Goal: Transaction & Acquisition: Purchase product/service

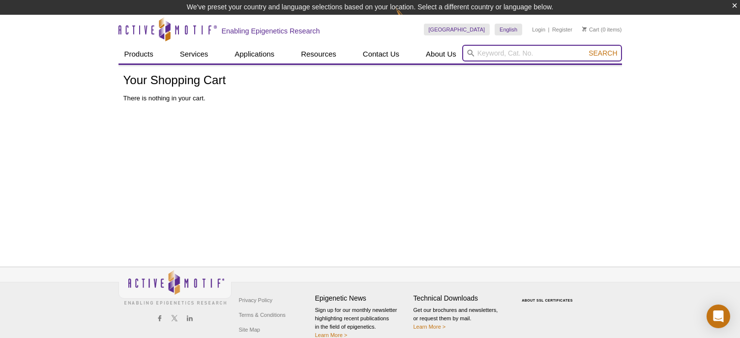
click at [483, 51] on input "search" at bounding box center [542, 53] width 160 height 17
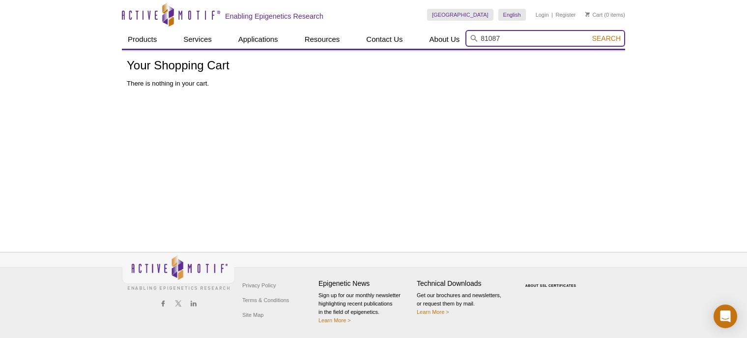
type input "81087"
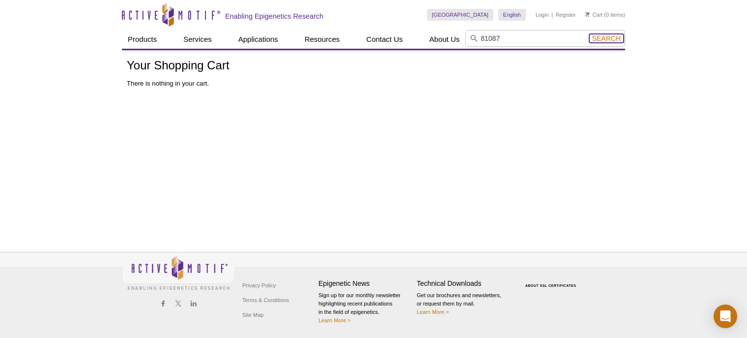
click at [606, 39] on span "Search" at bounding box center [606, 38] width 29 height 8
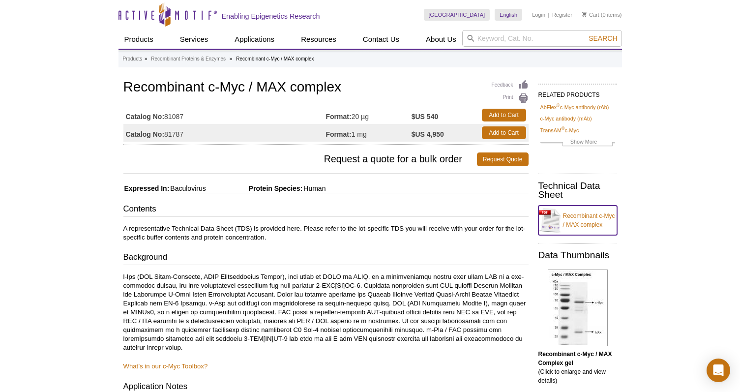
click at [571, 220] on link "Recombinant c-Myc / MAX complex" at bounding box center [577, 219] width 79 height 29
